Goal: Transaction & Acquisition: Book appointment/travel/reservation

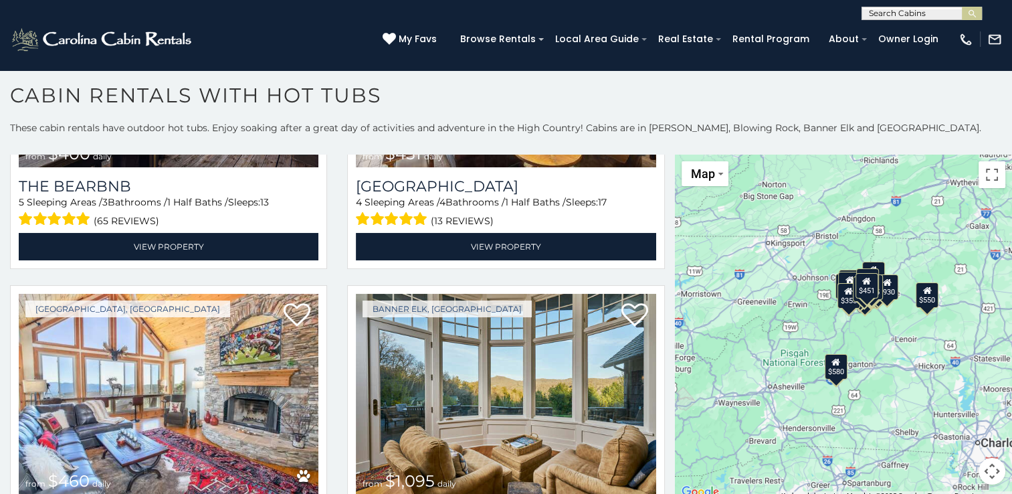
scroll to position [1512, 0]
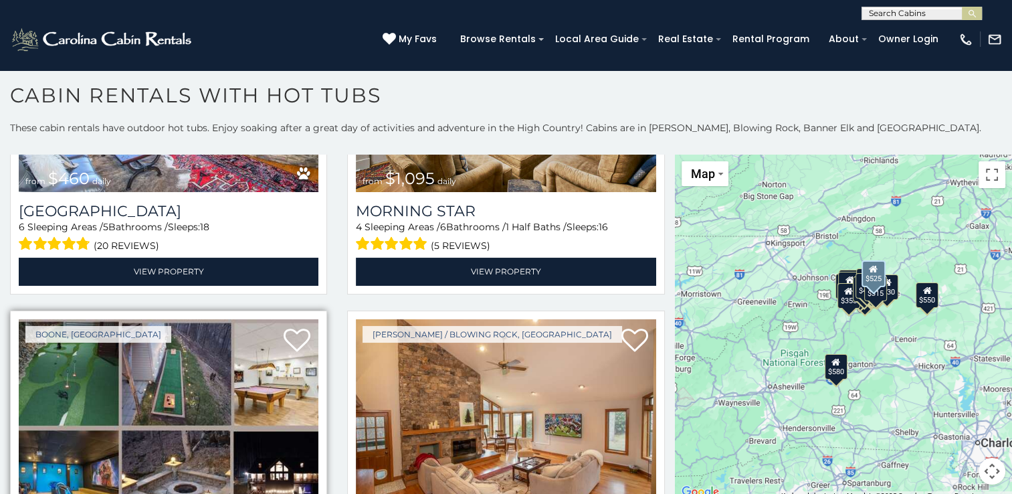
click at [152, 448] on img at bounding box center [169, 419] width 300 height 201
click at [70, 363] on img at bounding box center [169, 419] width 300 height 201
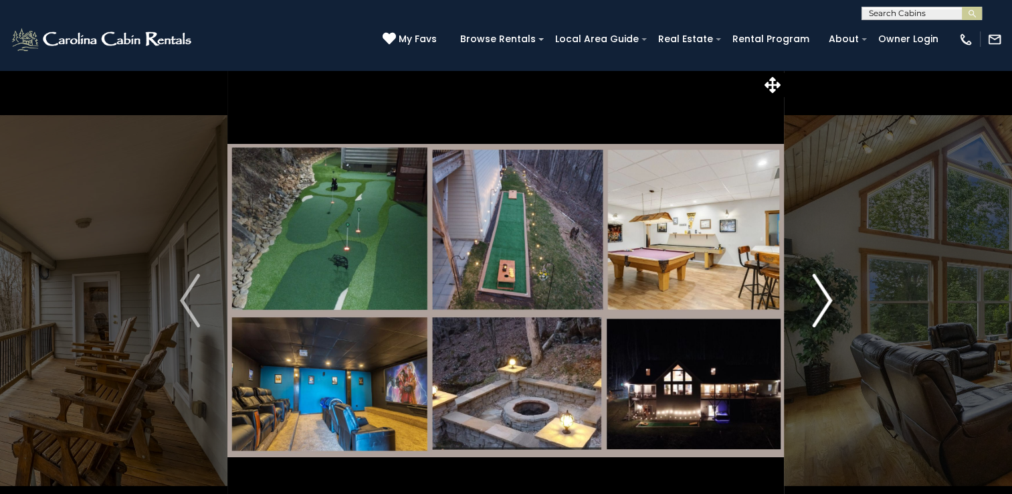
click at [824, 304] on img "Next" at bounding box center [822, 301] width 20 height 54
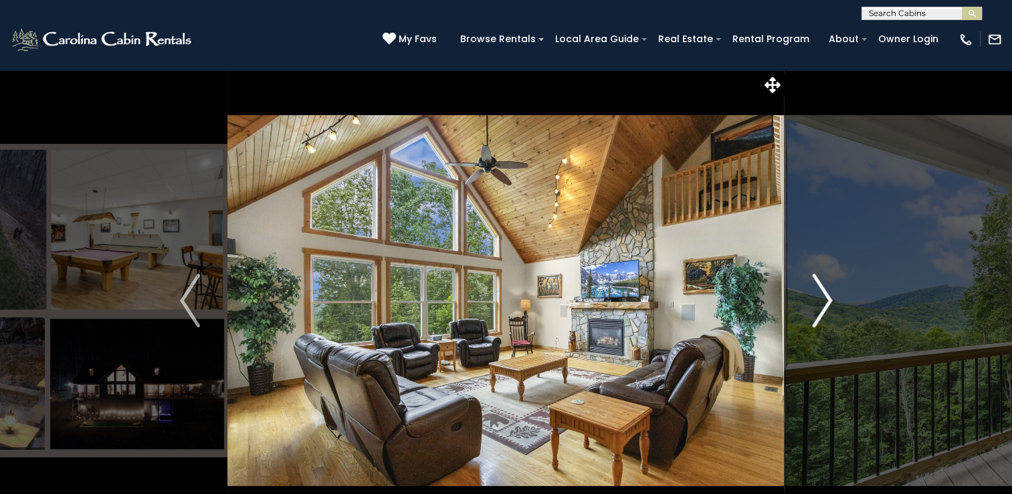
click at [824, 304] on img "Next" at bounding box center [822, 301] width 20 height 54
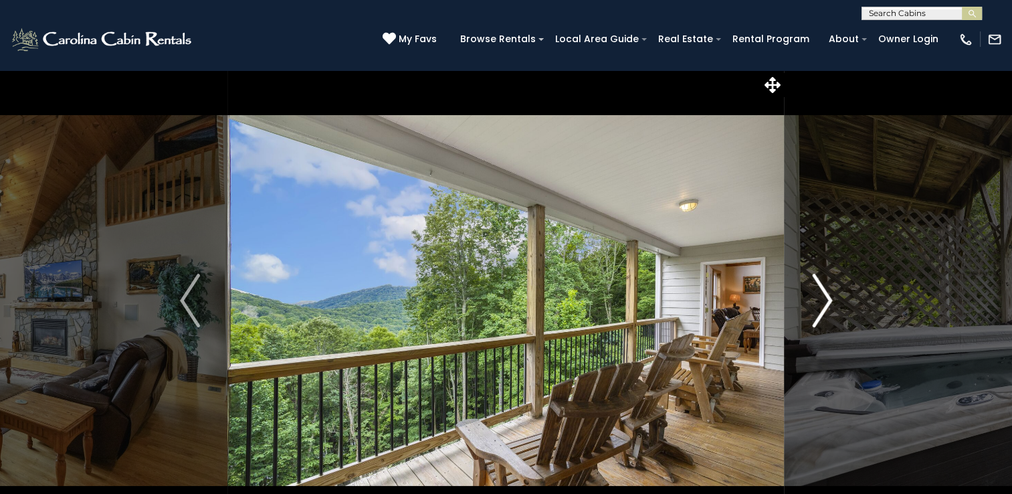
click at [824, 304] on img "Next" at bounding box center [822, 301] width 20 height 54
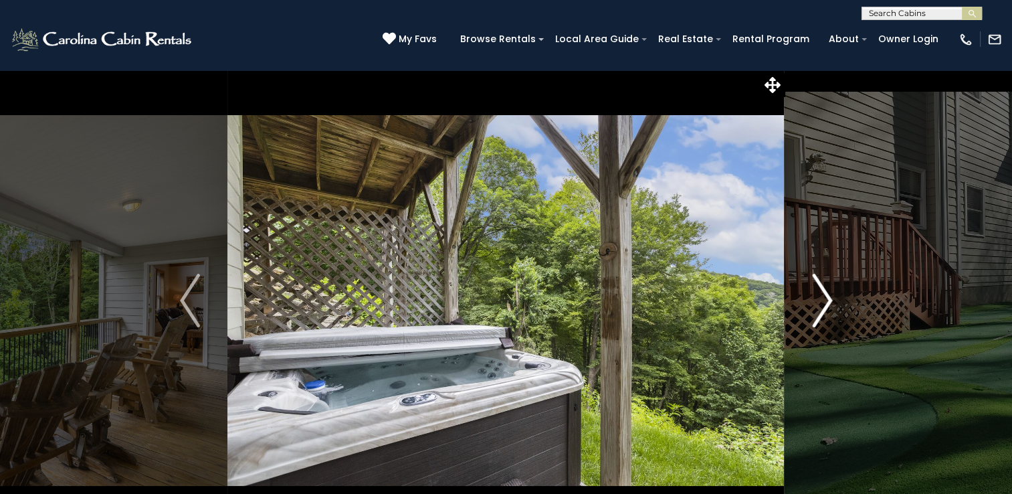
click at [824, 304] on img "Next" at bounding box center [822, 301] width 20 height 54
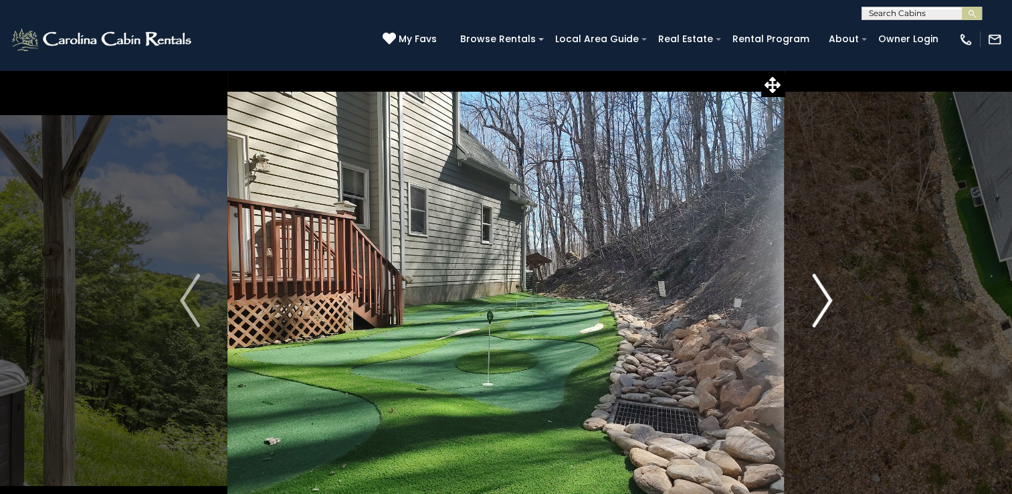
click at [824, 304] on img "Next" at bounding box center [822, 301] width 20 height 54
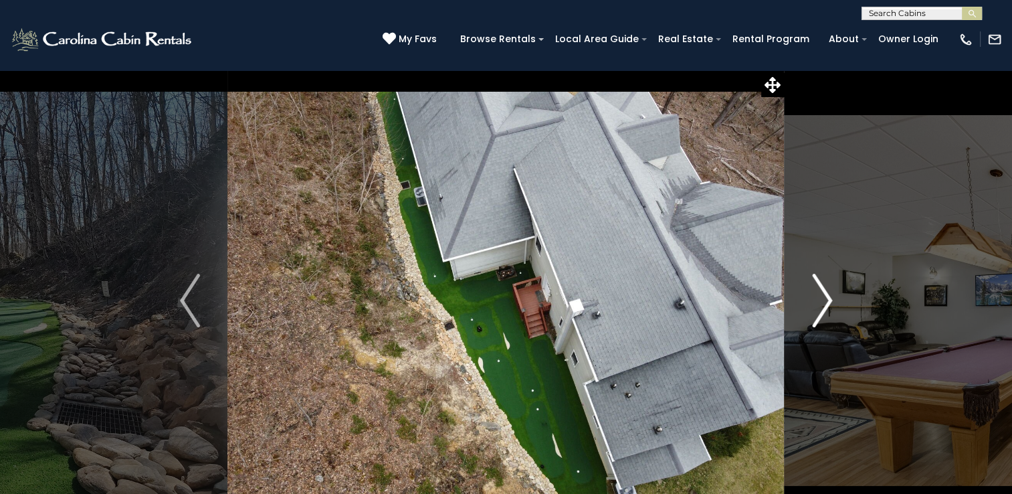
click at [824, 304] on img "Next" at bounding box center [822, 301] width 20 height 54
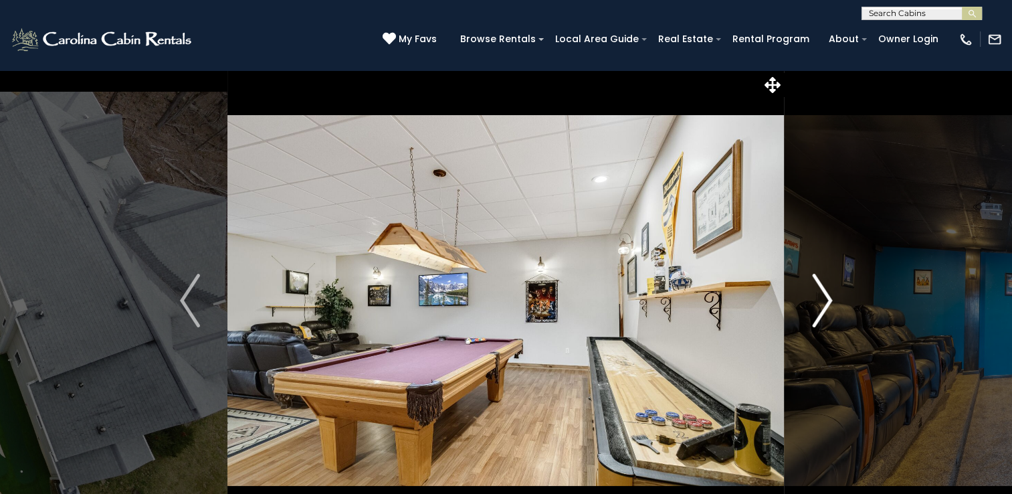
click at [824, 304] on img "Next" at bounding box center [822, 301] width 20 height 54
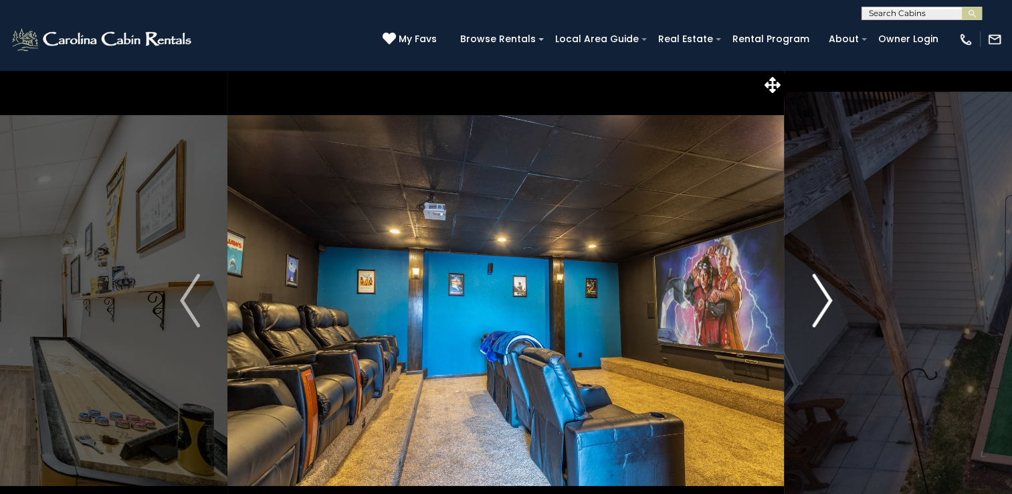
click at [824, 304] on img "Next" at bounding box center [822, 301] width 20 height 54
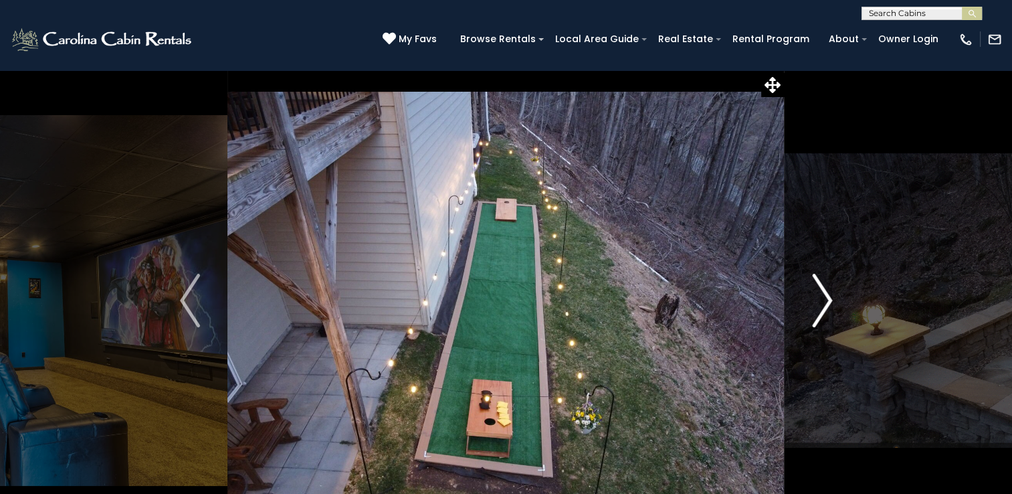
click at [824, 304] on img "Next" at bounding box center [822, 301] width 20 height 54
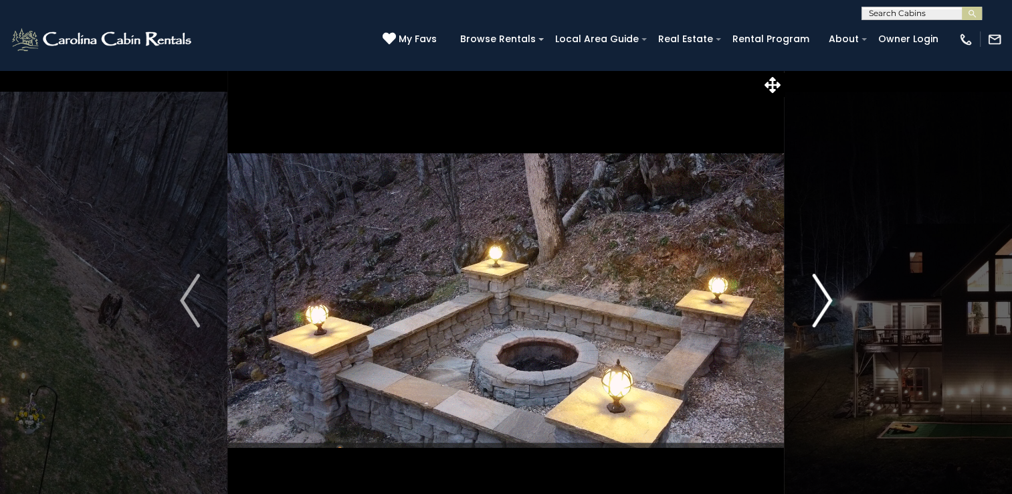
click at [824, 304] on img "Next" at bounding box center [822, 301] width 20 height 54
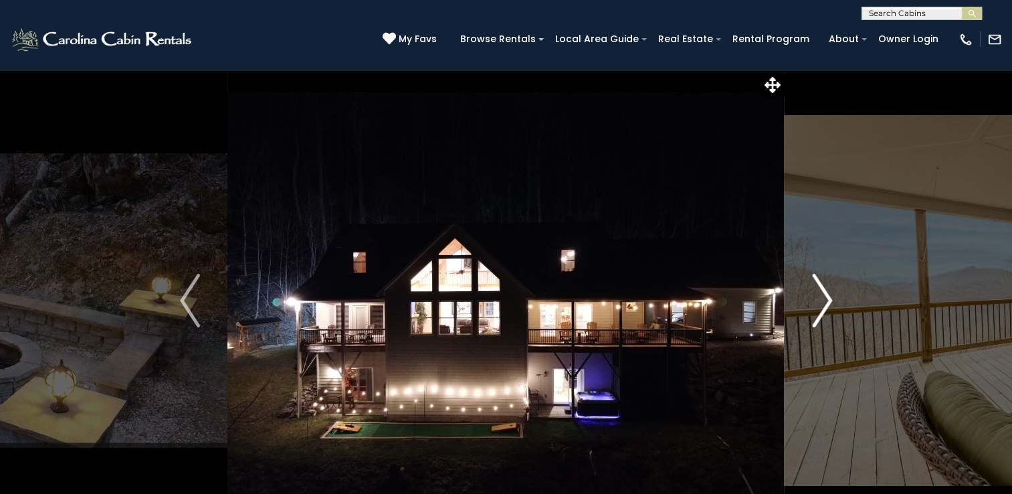
click at [824, 304] on img "Next" at bounding box center [822, 301] width 20 height 54
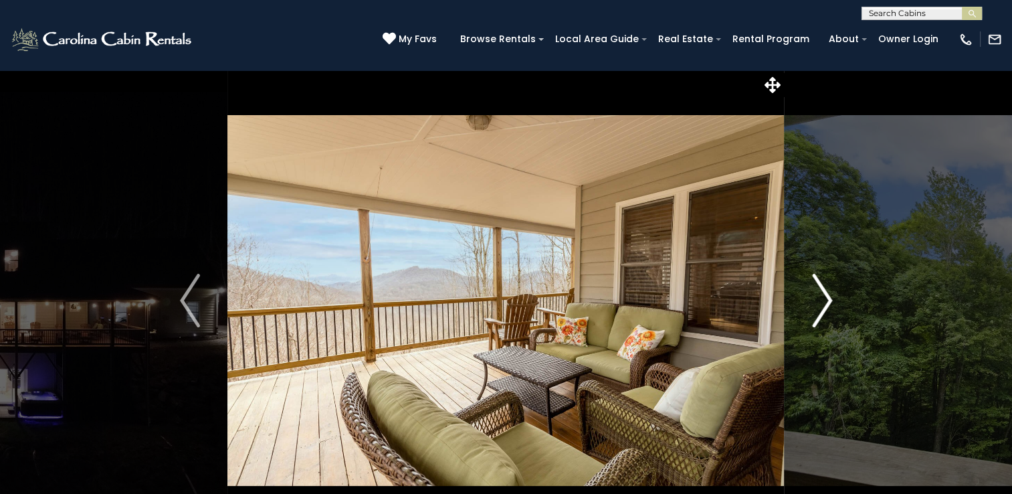
click at [824, 304] on img "Next" at bounding box center [822, 301] width 20 height 54
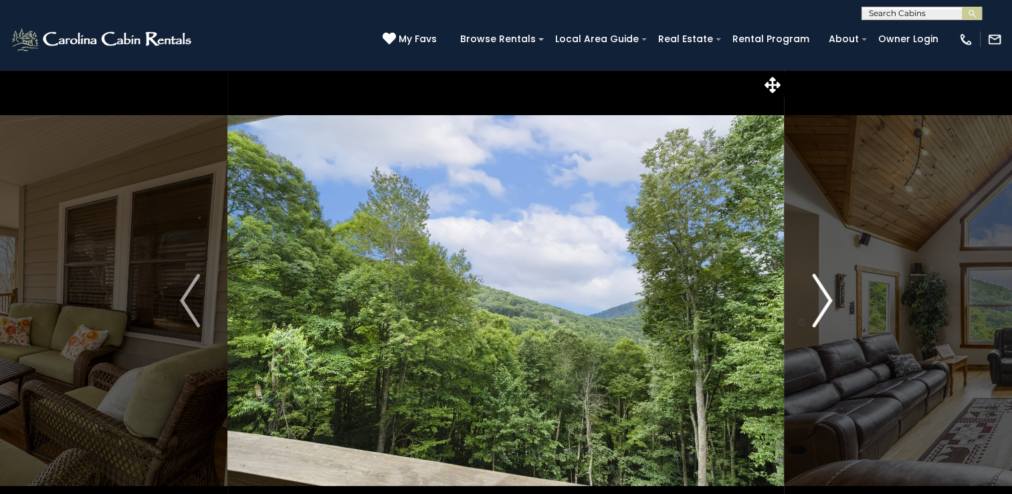
click at [824, 304] on img "Next" at bounding box center [822, 301] width 20 height 54
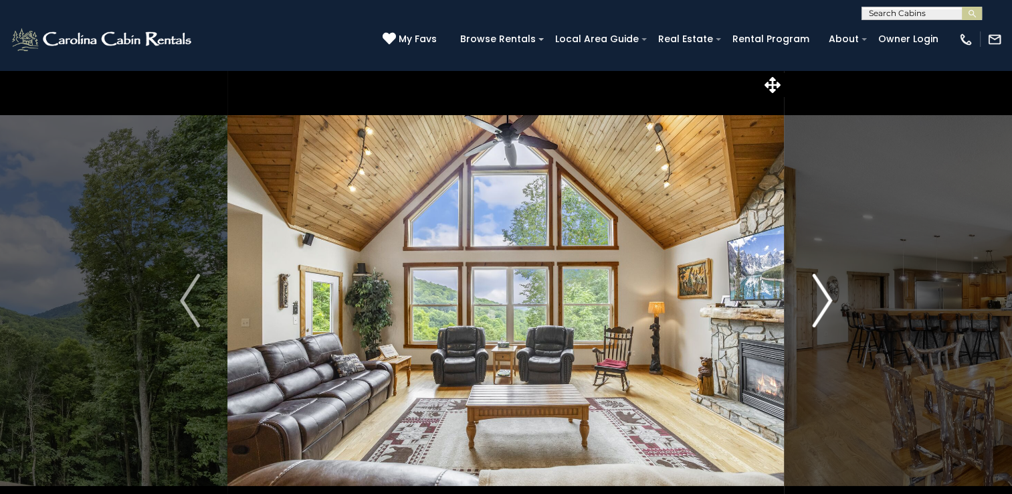
click at [824, 304] on img "Next" at bounding box center [822, 301] width 20 height 54
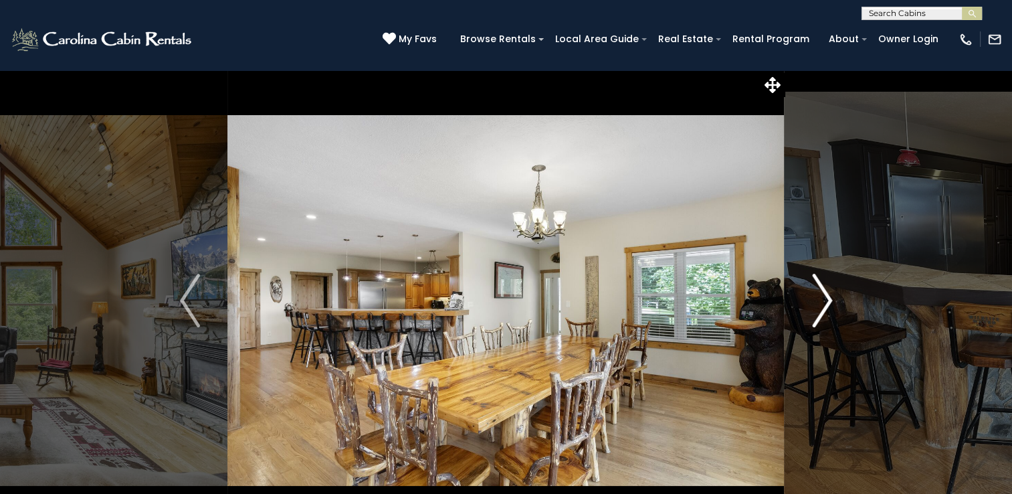
click at [824, 304] on img "Next" at bounding box center [822, 301] width 20 height 54
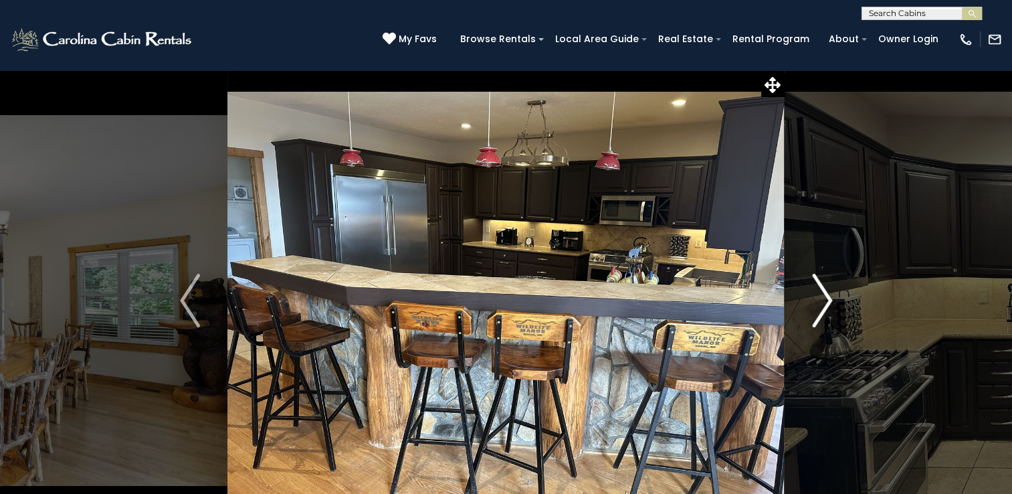
click at [824, 304] on img "Next" at bounding box center [822, 301] width 20 height 54
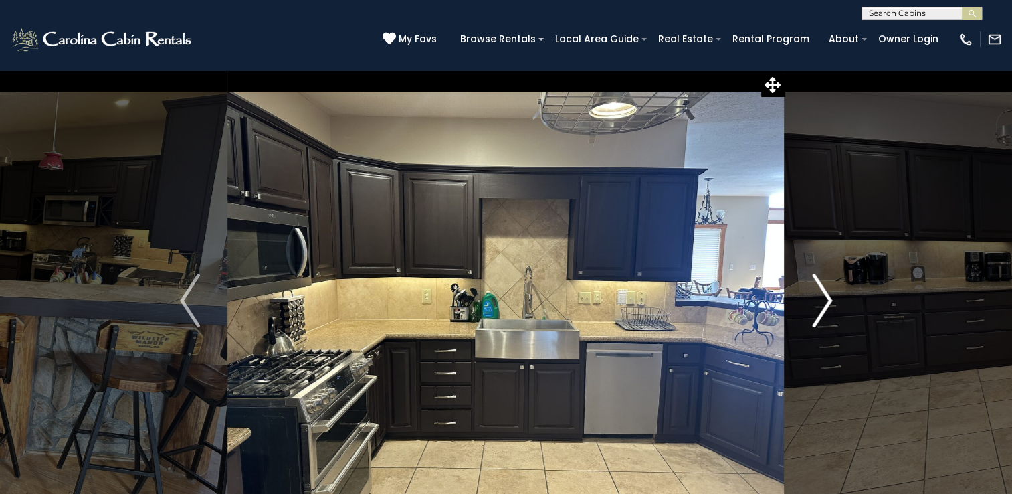
click at [824, 304] on img "Next" at bounding box center [822, 301] width 20 height 54
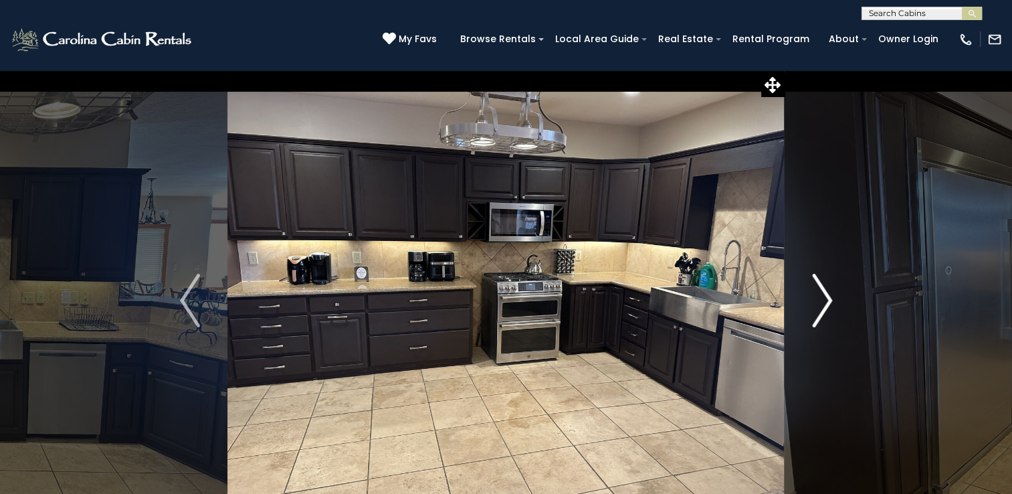
click at [824, 304] on img "Next" at bounding box center [822, 301] width 20 height 54
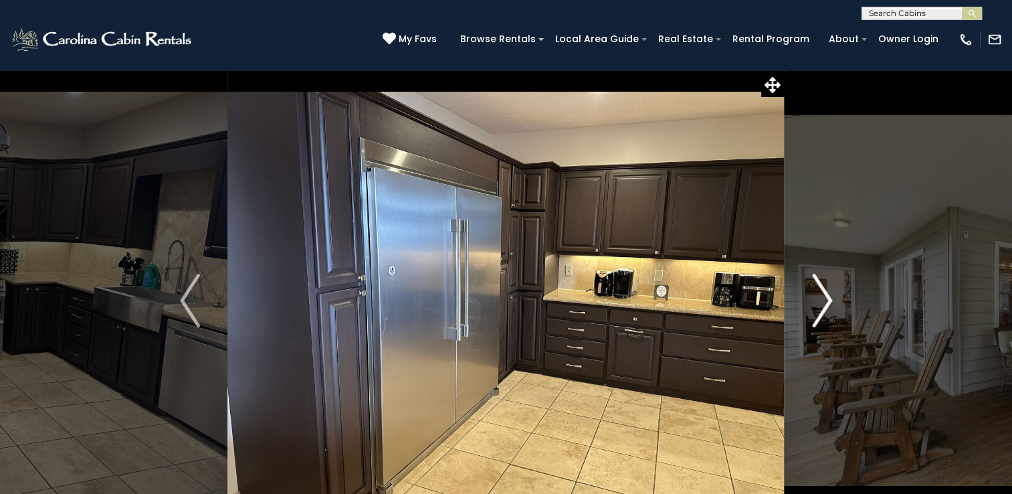
click at [824, 304] on img "Next" at bounding box center [822, 301] width 20 height 54
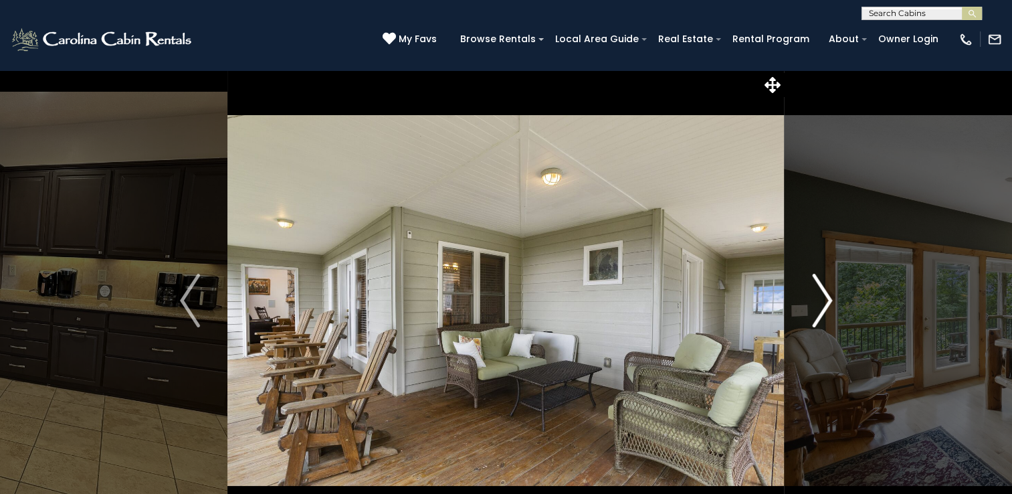
click at [824, 304] on img "Next" at bounding box center [822, 301] width 20 height 54
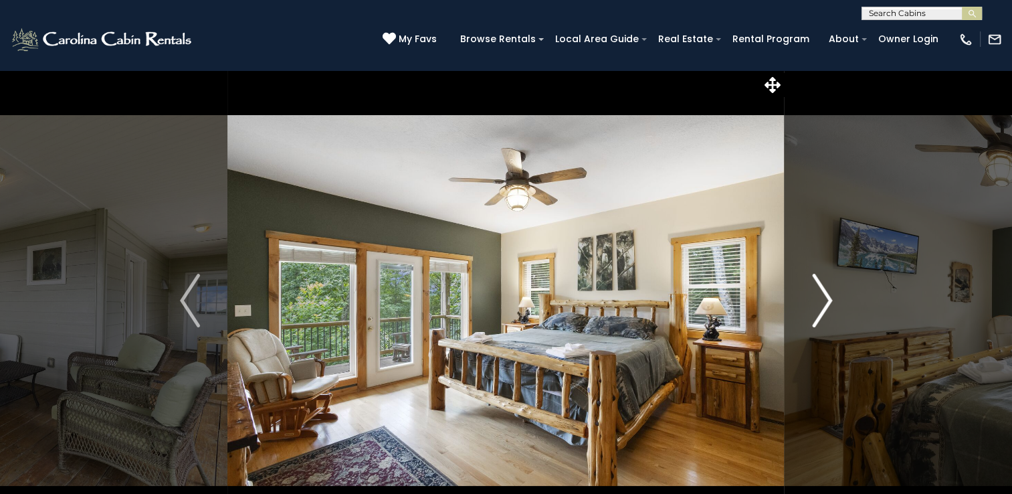
click at [824, 304] on img "Next" at bounding box center [822, 301] width 20 height 54
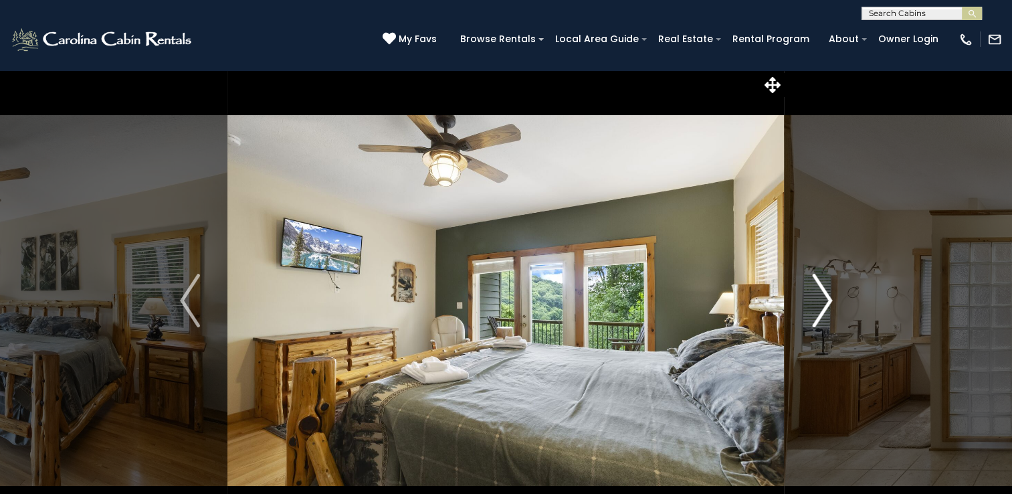
click at [824, 304] on img "Next" at bounding box center [822, 301] width 20 height 54
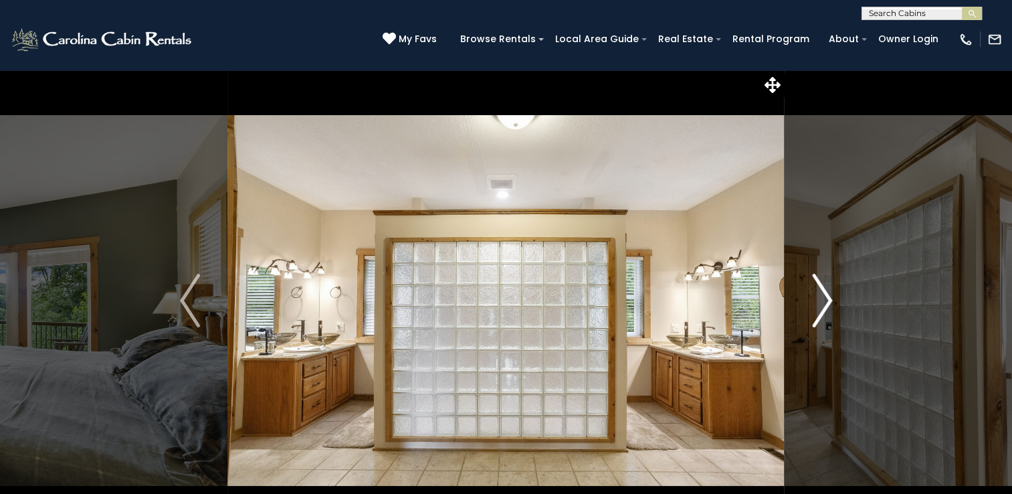
click at [824, 304] on img "Next" at bounding box center [822, 301] width 20 height 54
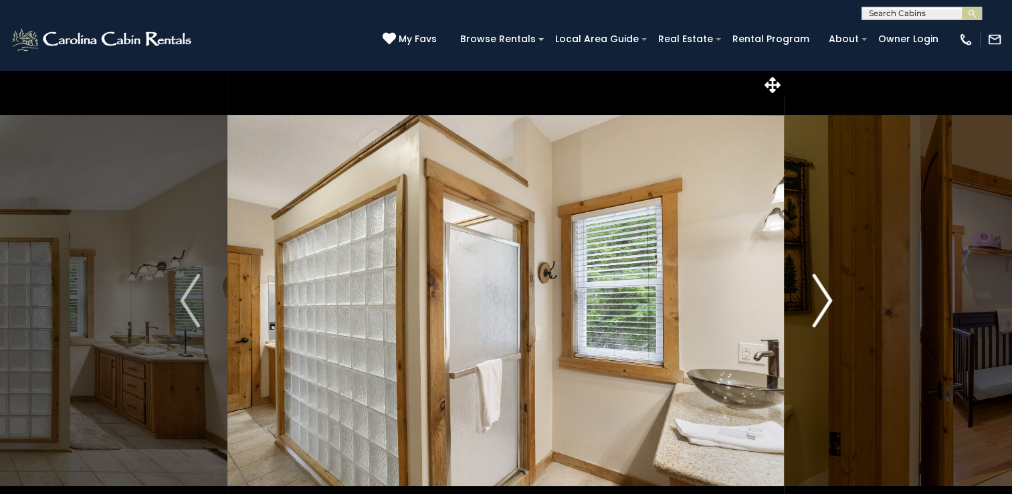
click at [824, 304] on img "Next" at bounding box center [822, 301] width 20 height 54
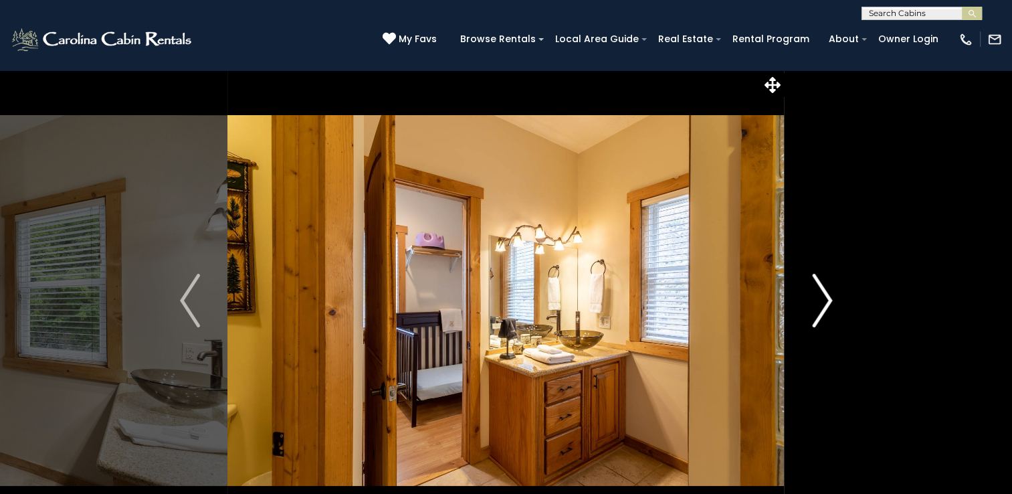
click at [824, 304] on img "Next" at bounding box center [822, 301] width 20 height 54
